Goal: Find specific page/section: Find specific page/section

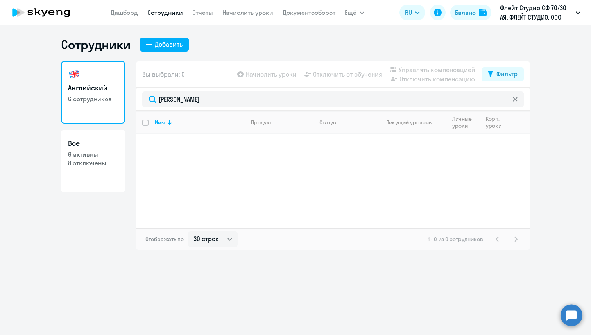
select select "30"
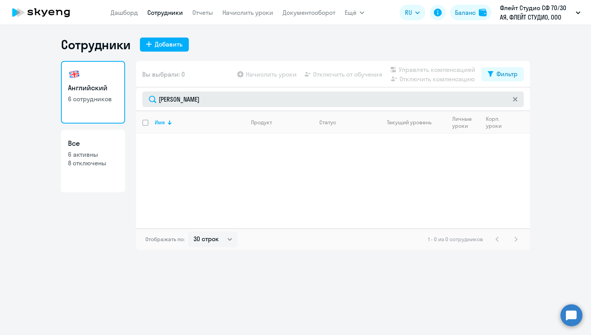
drag, startPoint x: 192, startPoint y: 98, endPoint x: 149, endPoint y: 98, distance: 42.6
click at [149, 98] on input "[PERSON_NAME]" at bounding box center [332, 99] width 381 height 16
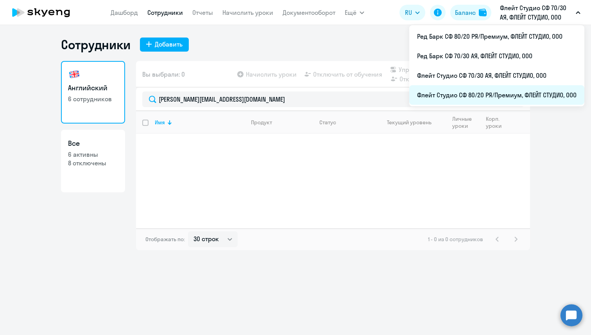
type input "[PERSON_NAME][EMAIL_ADDRESS][DOMAIN_NAME]"
click at [492, 96] on li "Флейт Студио СФ 80/20 РЯ/Премиум, ФЛЕЙТ СТУДИО, ООО" at bounding box center [496, 95] width 175 height 20
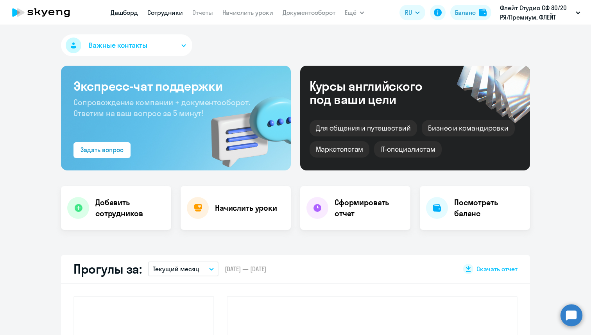
click at [164, 14] on link "Сотрудники" at bounding box center [165, 13] width 36 height 8
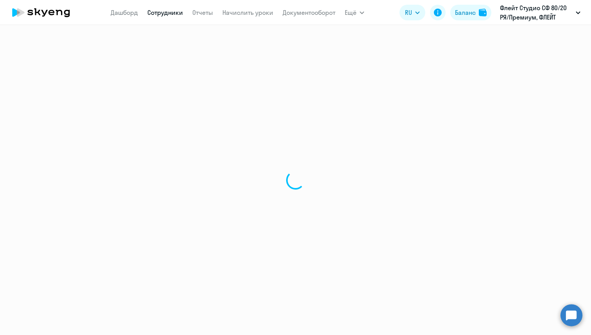
select select "30"
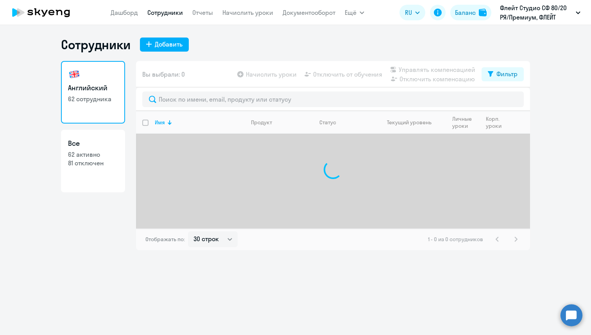
click at [179, 86] on div "Вы выбрали: 0 Начислить уроки Отключить от обучения Управлять компенсацией Откл…" at bounding box center [333, 74] width 394 height 27
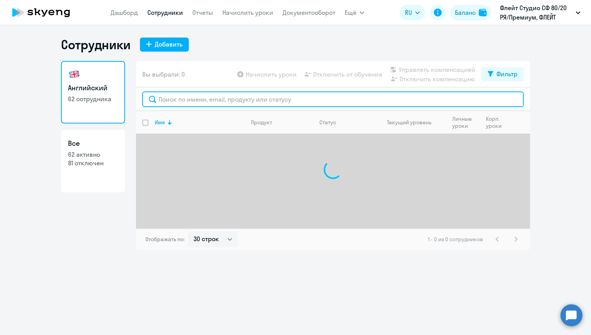
click at [179, 91] on input "text" at bounding box center [332, 99] width 381 height 16
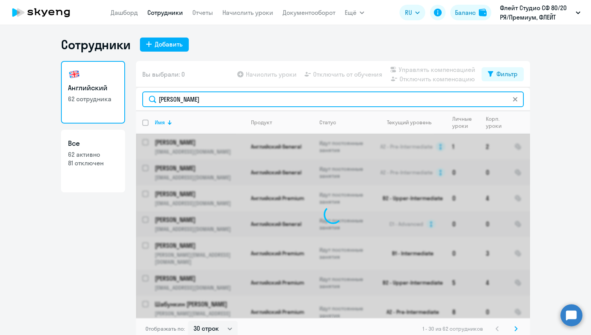
type input "[PERSON_NAME]"
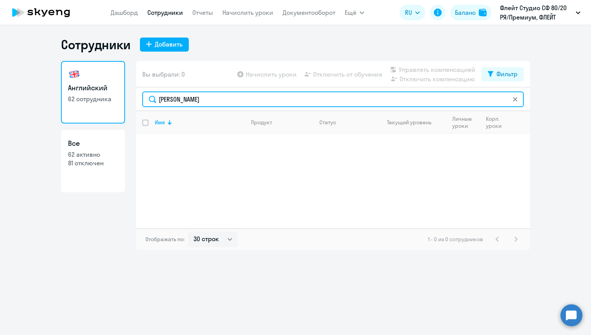
drag, startPoint x: 192, startPoint y: 98, endPoint x: 150, endPoint y: 98, distance: 42.2
click at [150, 98] on input "[PERSON_NAME]" at bounding box center [332, 99] width 381 height 16
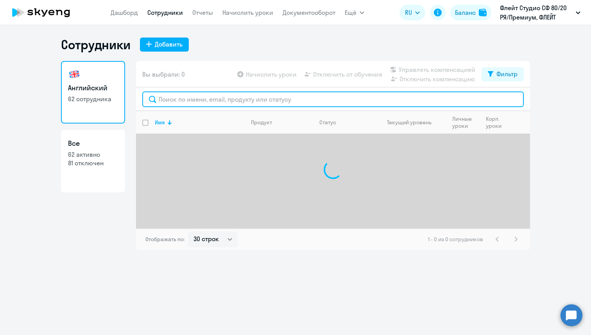
paste input "[PERSON_NAME][EMAIL_ADDRESS][DOMAIN_NAME]"
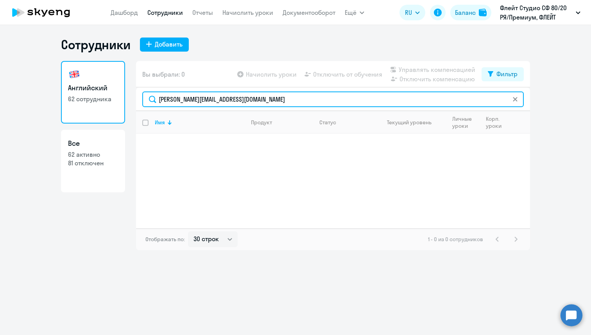
drag, startPoint x: 247, startPoint y: 99, endPoint x: 158, endPoint y: 91, distance: 89.1
click at [158, 91] on div "[PERSON_NAME][EMAIL_ADDRESS][DOMAIN_NAME]" at bounding box center [333, 99] width 394 height 23
paste input "[PERSON_NAME][EMAIL_ADDRESS][DOMAIN_NAME]"
drag, startPoint x: 258, startPoint y: 100, endPoint x: 144, endPoint y: 91, distance: 114.5
click at [144, 91] on div "[PERSON_NAME][EMAIL_ADDRESS][DOMAIN_NAME]" at bounding box center [333, 99] width 394 height 23
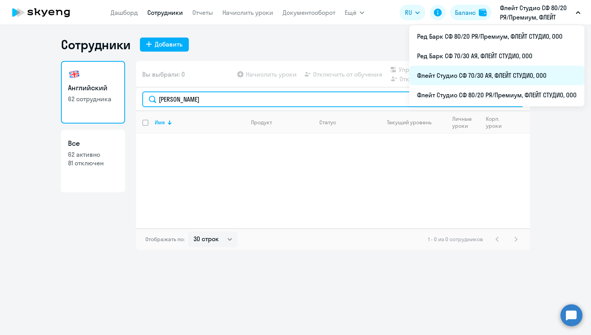
type input "[PERSON_NAME]"
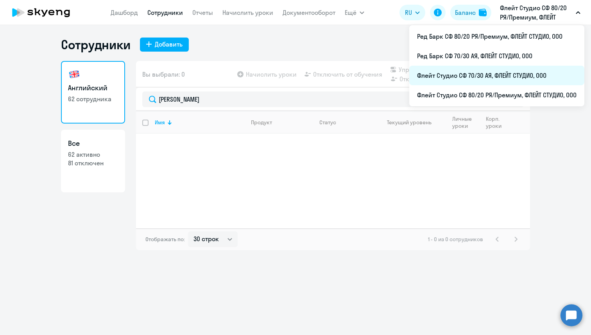
click at [501, 69] on li "Флейт Студио СФ 70/30 АЯ, ФЛЕЙТ СТУДИО, ООО" at bounding box center [496, 76] width 175 height 20
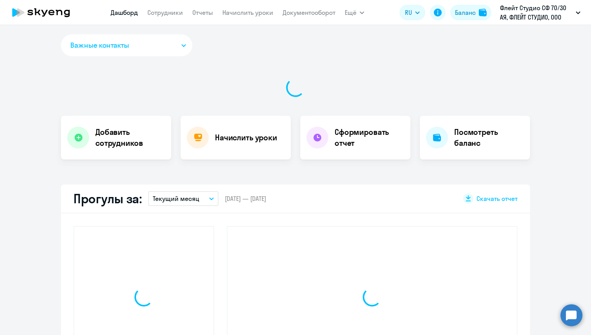
click at [164, 20] on app-header "[PERSON_NAME] Отчеты Начислить уроки Документооборот Ещё Дашборд Сотрудники Отч…" at bounding box center [295, 12] width 591 height 25
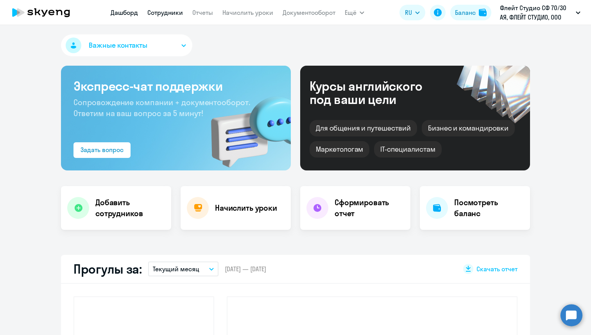
click at [163, 14] on link "Сотрудники" at bounding box center [165, 13] width 36 height 8
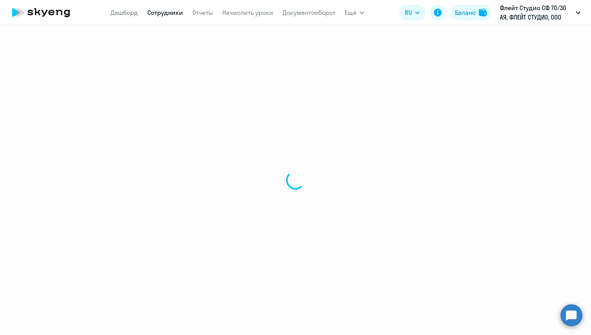
select select "30"
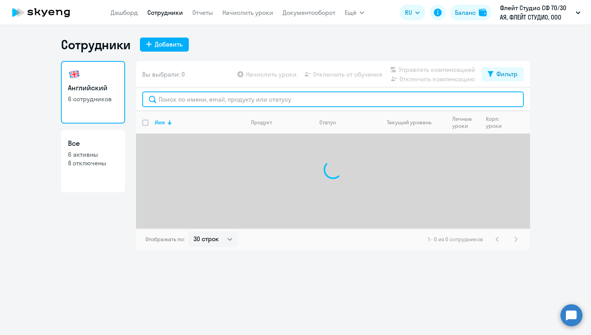
click at [174, 96] on input "text" at bounding box center [332, 99] width 381 height 16
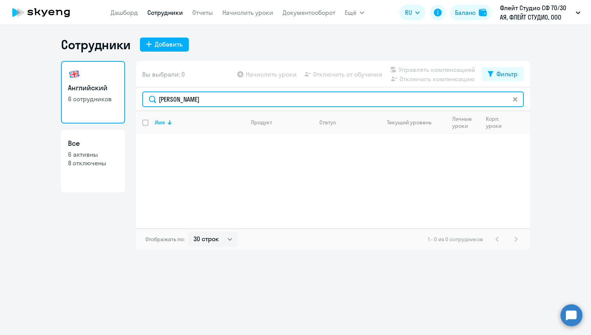
drag, startPoint x: 194, startPoint y: 97, endPoint x: 156, endPoint y: 98, distance: 37.9
click at [156, 98] on input "[PERSON_NAME]" at bounding box center [332, 99] width 381 height 16
paste input "[PERSON_NAME][EMAIL_ADDRESS][DOMAIN_NAME]"
drag, startPoint x: 254, startPoint y: 100, endPoint x: 154, endPoint y: 97, distance: 100.1
click at [154, 97] on input "[PERSON_NAME][EMAIL_ADDRESS][DOMAIN_NAME]" at bounding box center [332, 99] width 381 height 16
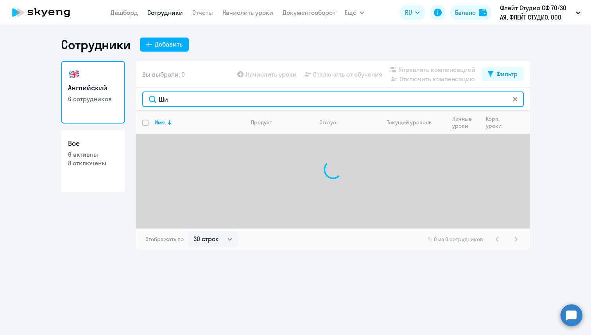
type input "Ш"
paste input "[PERSON_NAME][EMAIL_ADDRESS][DOMAIN_NAME]"
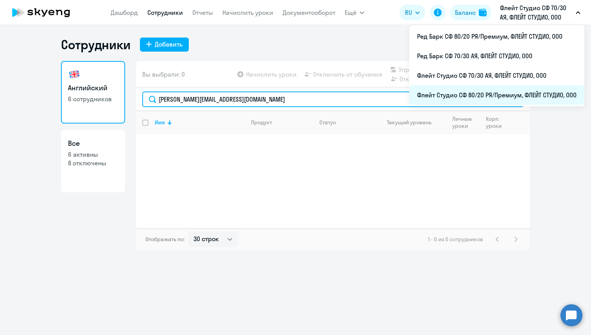
type input "[PERSON_NAME][EMAIL_ADDRESS][DOMAIN_NAME]"
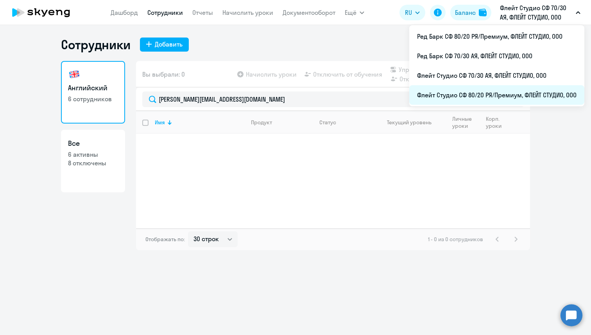
click at [536, 103] on li "Флейт Студио СФ 80/20 РЯ/Премиум, ФЛЕЙТ СТУДИО, ООО" at bounding box center [496, 95] width 175 height 20
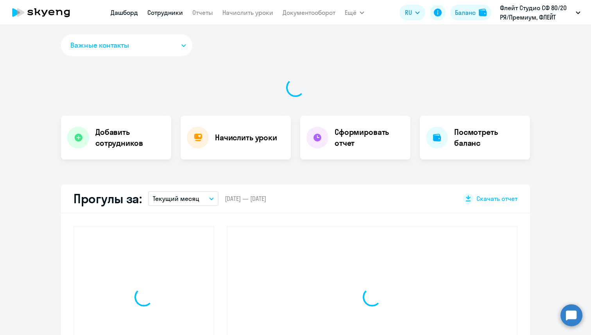
click at [156, 11] on link "Сотрудники" at bounding box center [165, 13] width 36 height 8
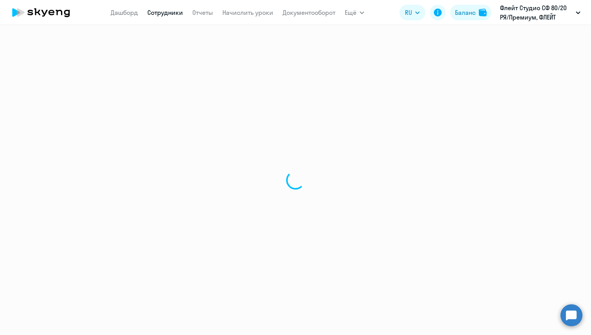
select select "30"
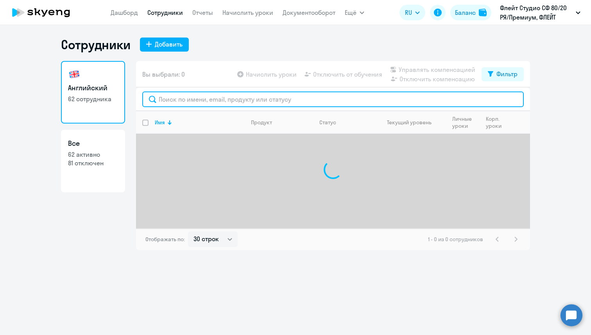
click at [222, 107] on input "text" at bounding box center [332, 99] width 381 height 16
paste input "[PERSON_NAME][EMAIL_ADDRESS][DOMAIN_NAME]"
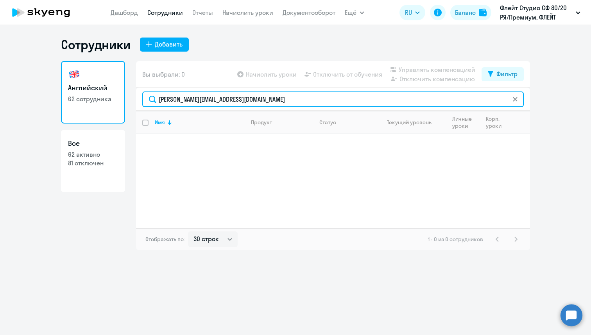
type input "m"
drag, startPoint x: 263, startPoint y: 100, endPoint x: 162, endPoint y: 99, distance: 101.6
click at [162, 99] on input "m" at bounding box center [332, 99] width 381 height 16
type input "[PERSON_NAME]"
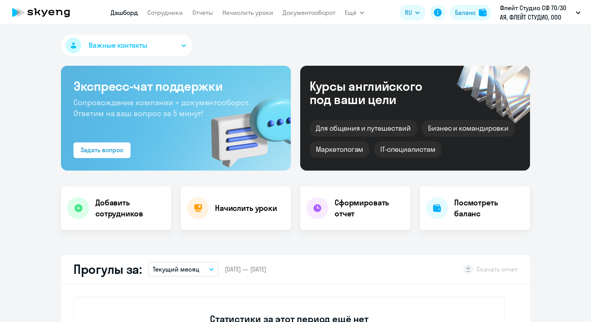
select select "30"
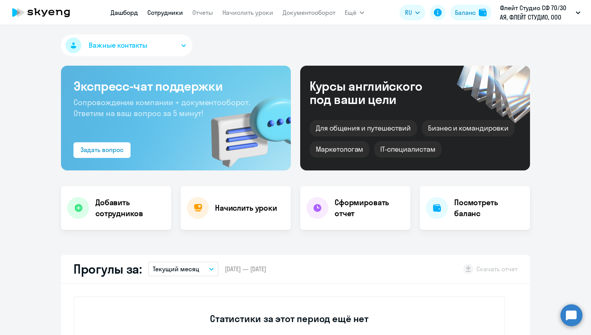
click at [166, 12] on link "Сотрудники" at bounding box center [165, 13] width 36 height 8
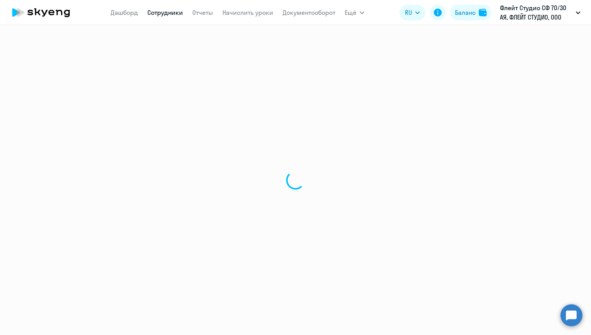
select select "30"
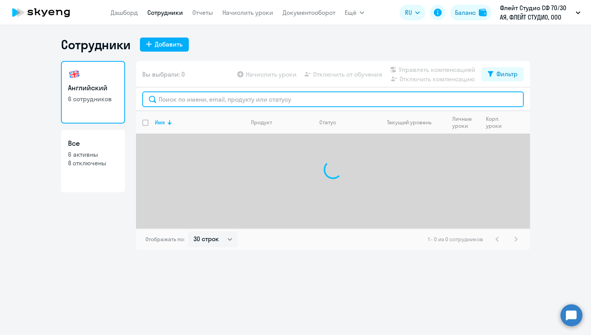
click at [190, 99] on input "text" at bounding box center [332, 99] width 381 height 16
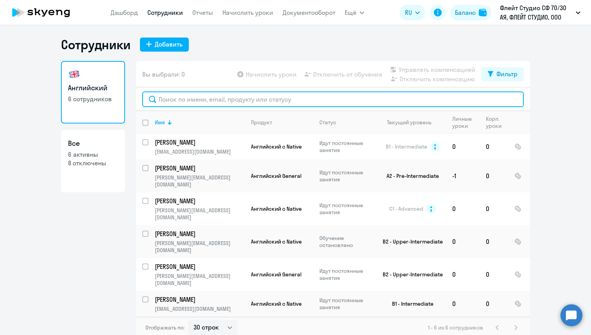
paste input "aleksey.galkin@fluytstudio.net"
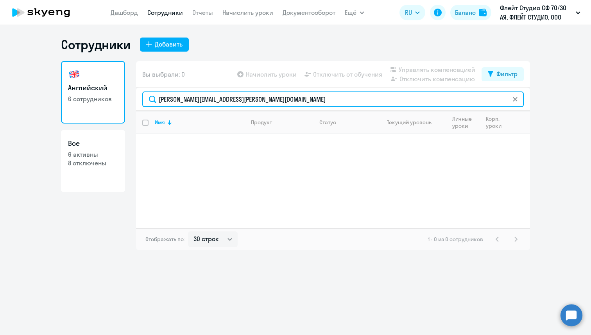
type input "aleksey.galkin@fluytstudio.net"
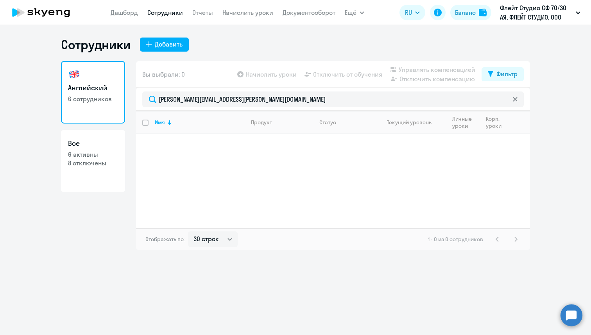
click at [516, 98] on icon at bounding box center [515, 99] width 4 height 4
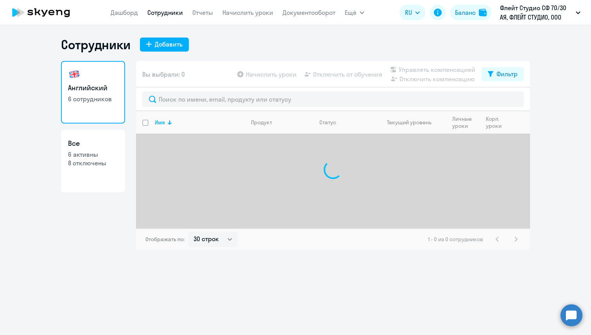
click at [452, 89] on div at bounding box center [333, 99] width 394 height 23
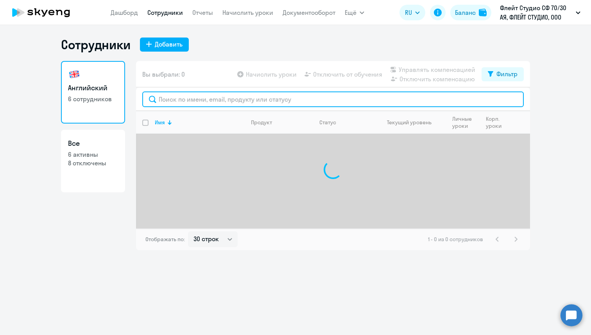
click at [454, 98] on input "text" at bounding box center [332, 99] width 381 height 16
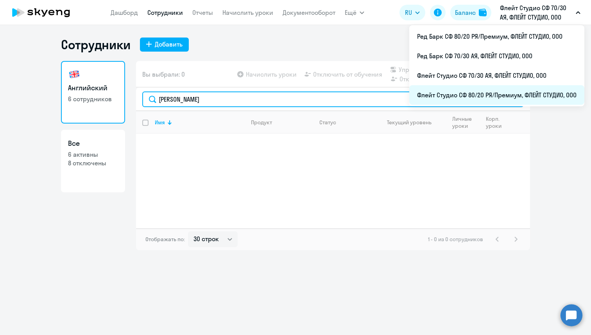
type input "Галкин"
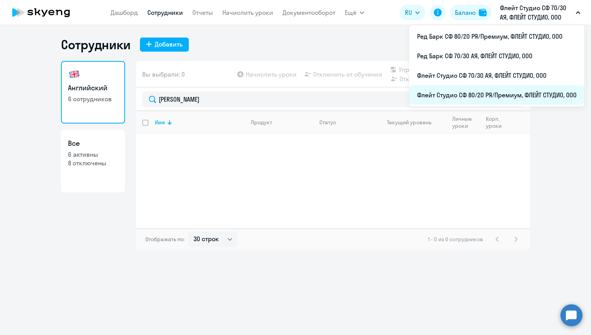
click at [520, 91] on li "Флейт Студио СФ 80/20 РЯ/Премиум, ФЛЕЙТ СТУДИО, ООО" at bounding box center [496, 95] width 175 height 20
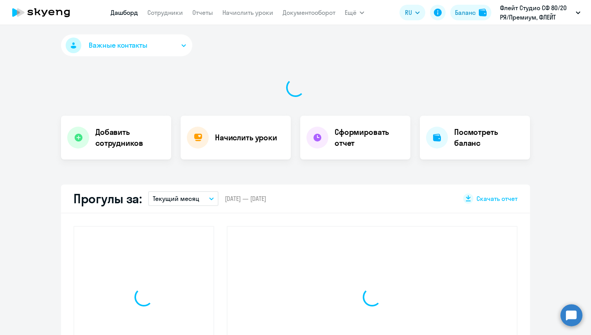
click at [175, 17] on nav "Дашборд Сотрудники Отчеты Начислить уроки Документооборот" at bounding box center [223, 13] width 225 height 16
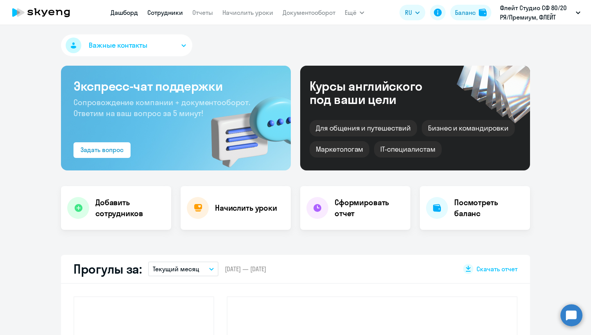
click at [173, 13] on link "Сотрудники" at bounding box center [165, 13] width 36 height 8
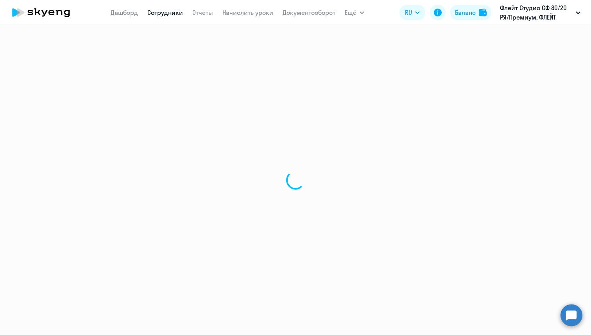
select select "30"
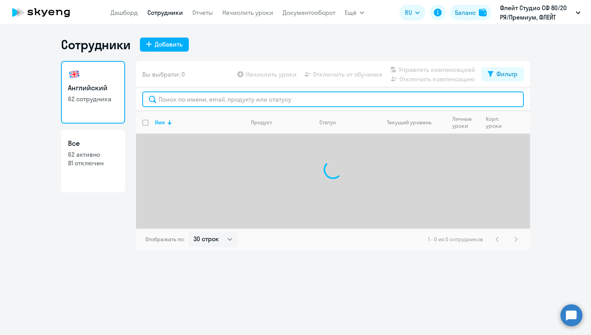
click at [201, 98] on input "text" at bounding box center [332, 99] width 381 height 16
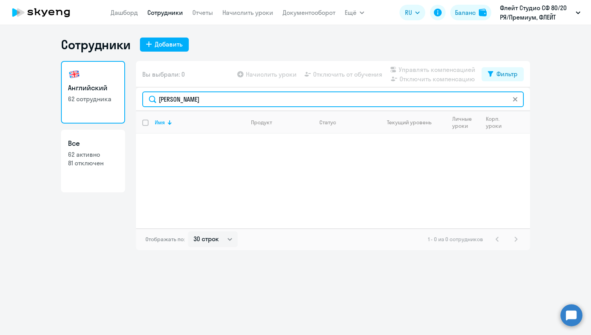
type input "Галкин"
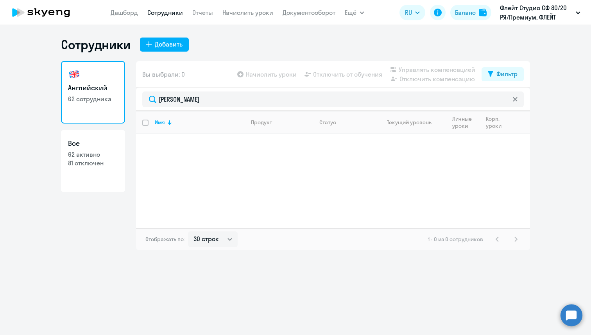
click at [514, 98] on icon at bounding box center [515, 99] width 5 height 5
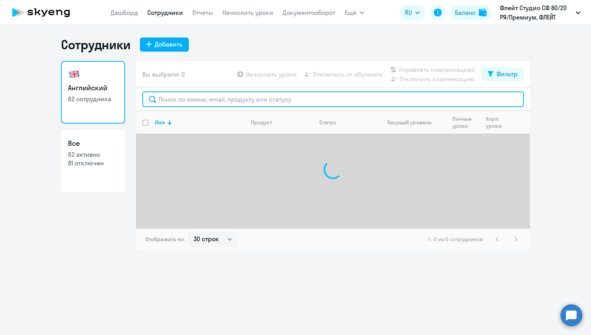
click at [491, 102] on input "text" at bounding box center [332, 99] width 381 height 16
paste input "aleksey.galkin@fluytstudio.net"
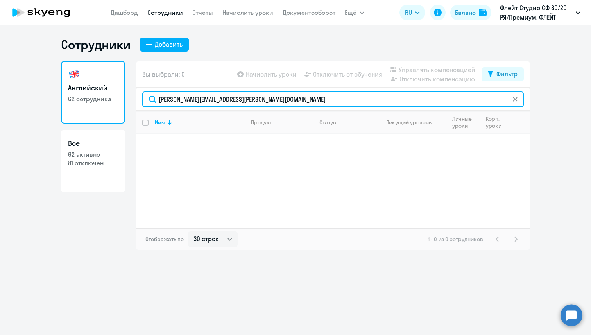
type input "aleksey.galkin@fluytstudio.net"
